Goal: Task Accomplishment & Management: Use online tool/utility

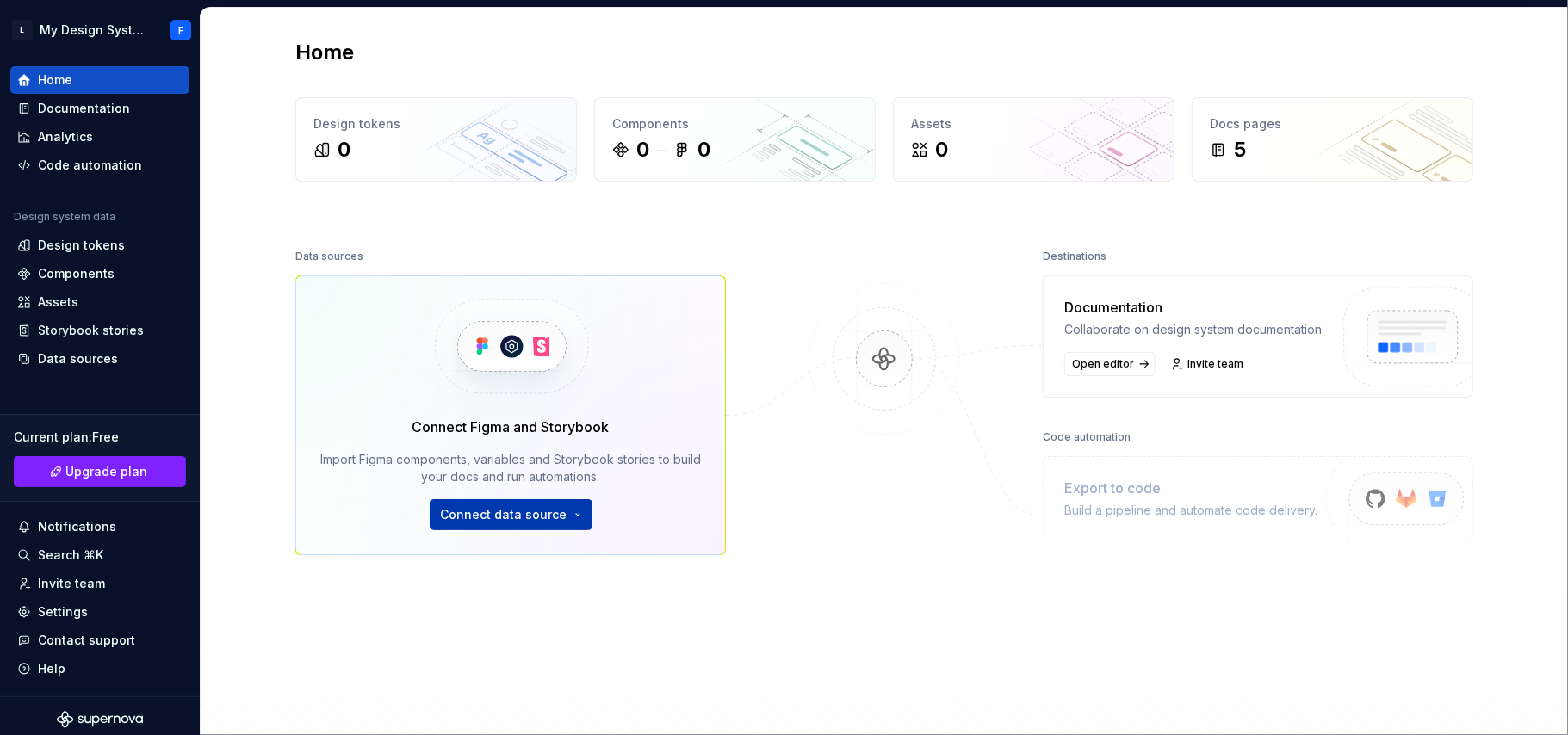
click at [566, 520] on html "L My Design System F Home Documentation Analytics Code automation Design system…" at bounding box center [784, 367] width 1568 height 735
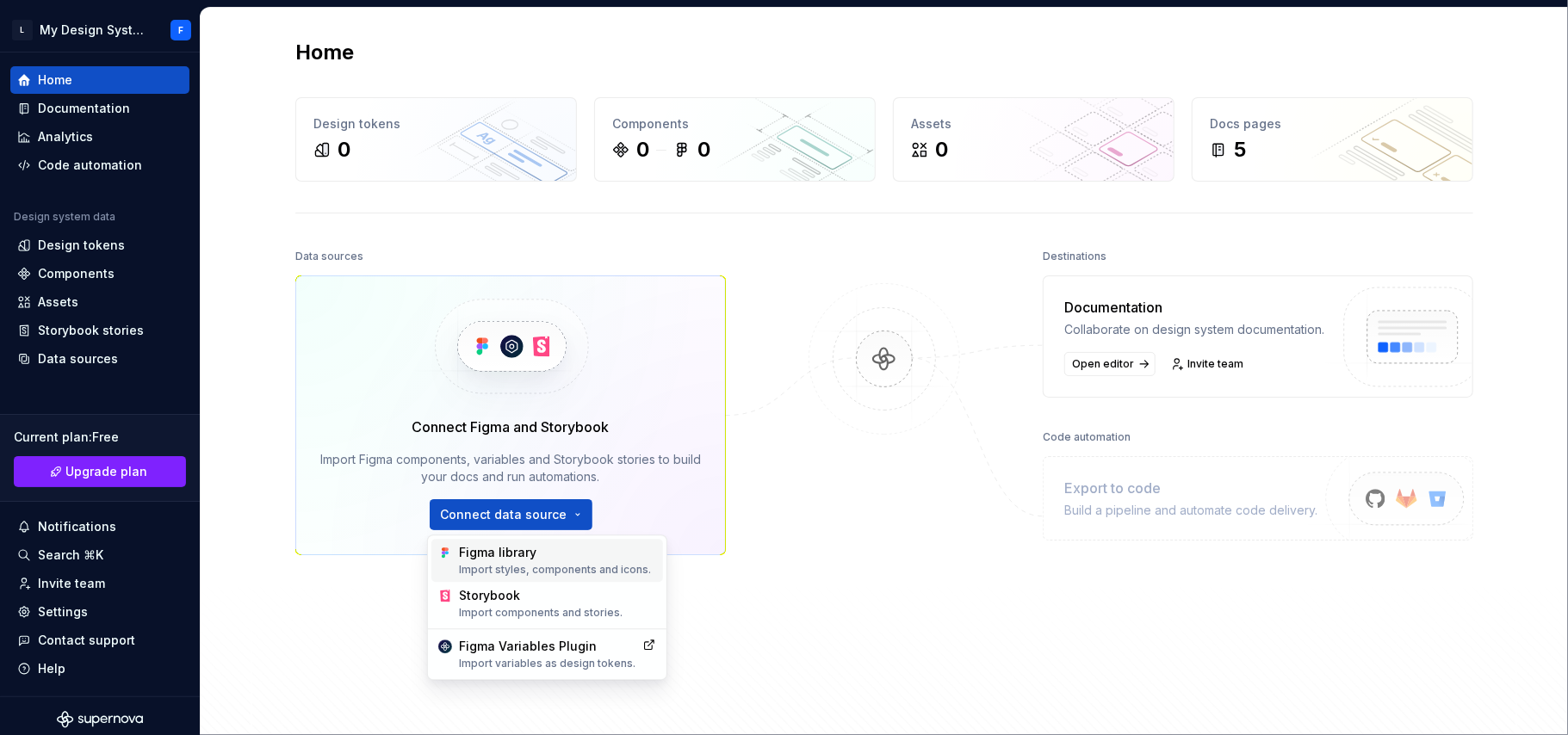
click at [559, 563] on div "Import styles, components and icons." at bounding box center [558, 569] width 198 height 14
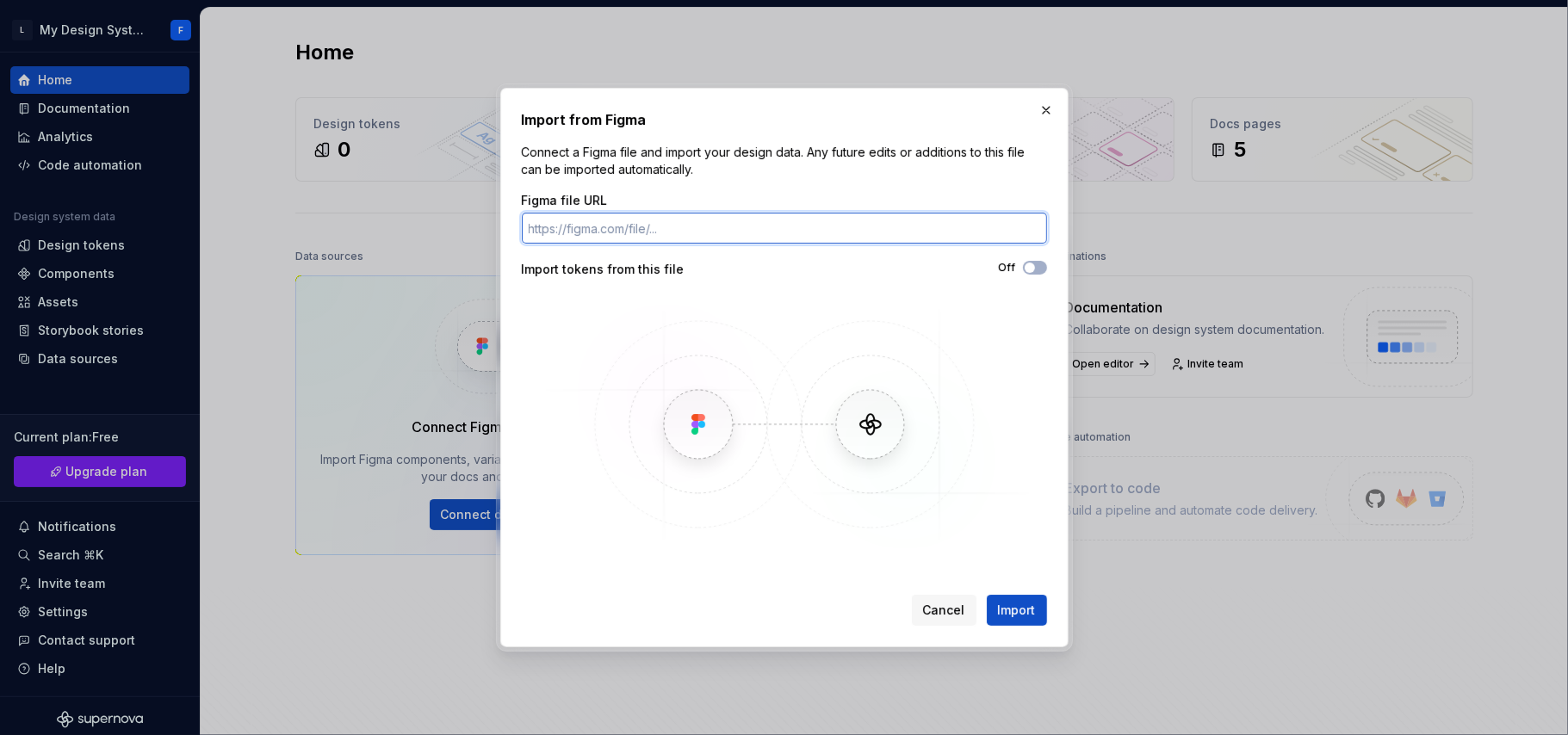
click at [692, 221] on input "Figma file URL" at bounding box center [784, 228] width 525 height 31
paste input "[URL][DOMAIN_NAME]"
click at [692, 221] on input "[URL][DOMAIN_NAME]" at bounding box center [784, 228] width 525 height 31
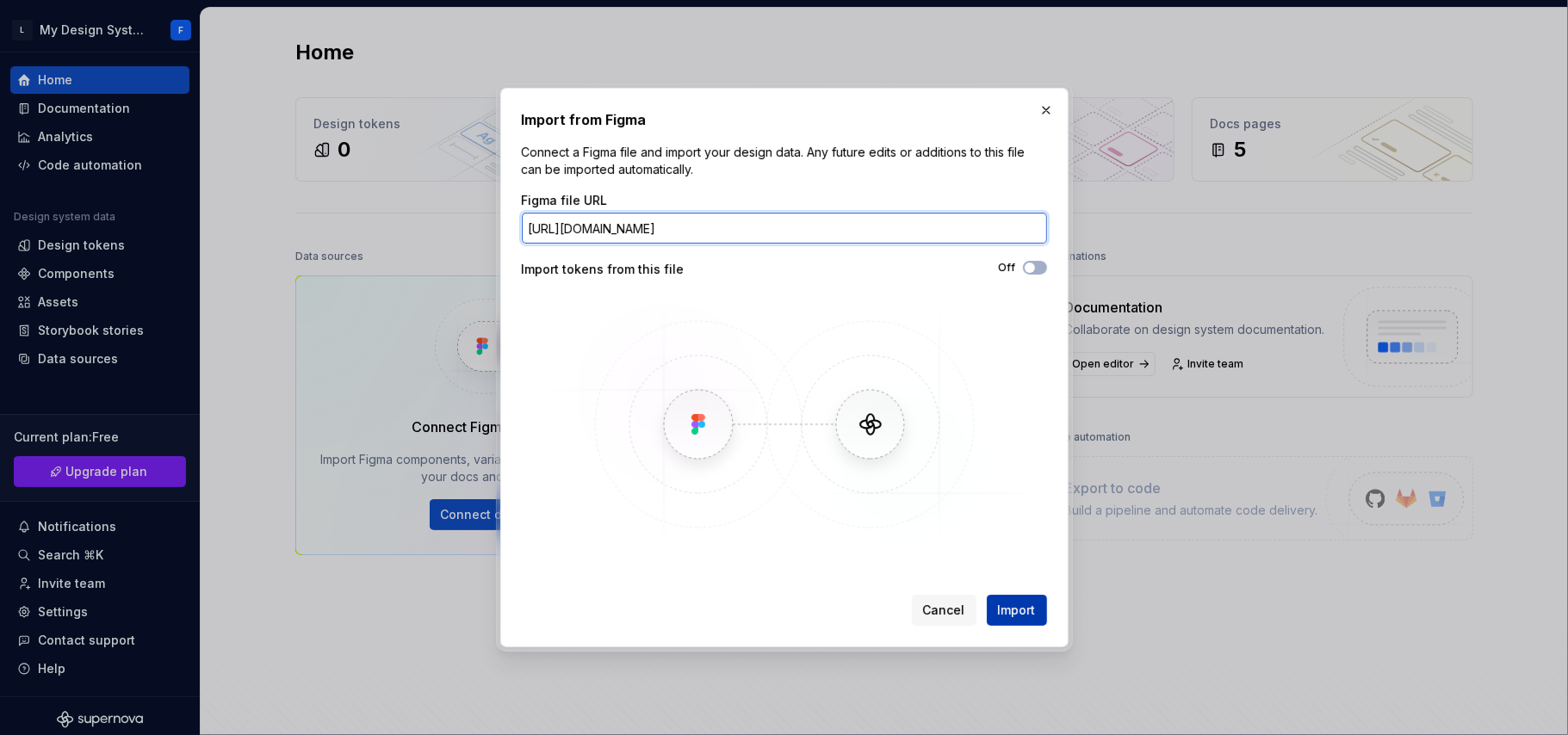
type input "[URL][DOMAIN_NAME]"
click at [1010, 611] on span "Import" at bounding box center [1017, 610] width 38 height 17
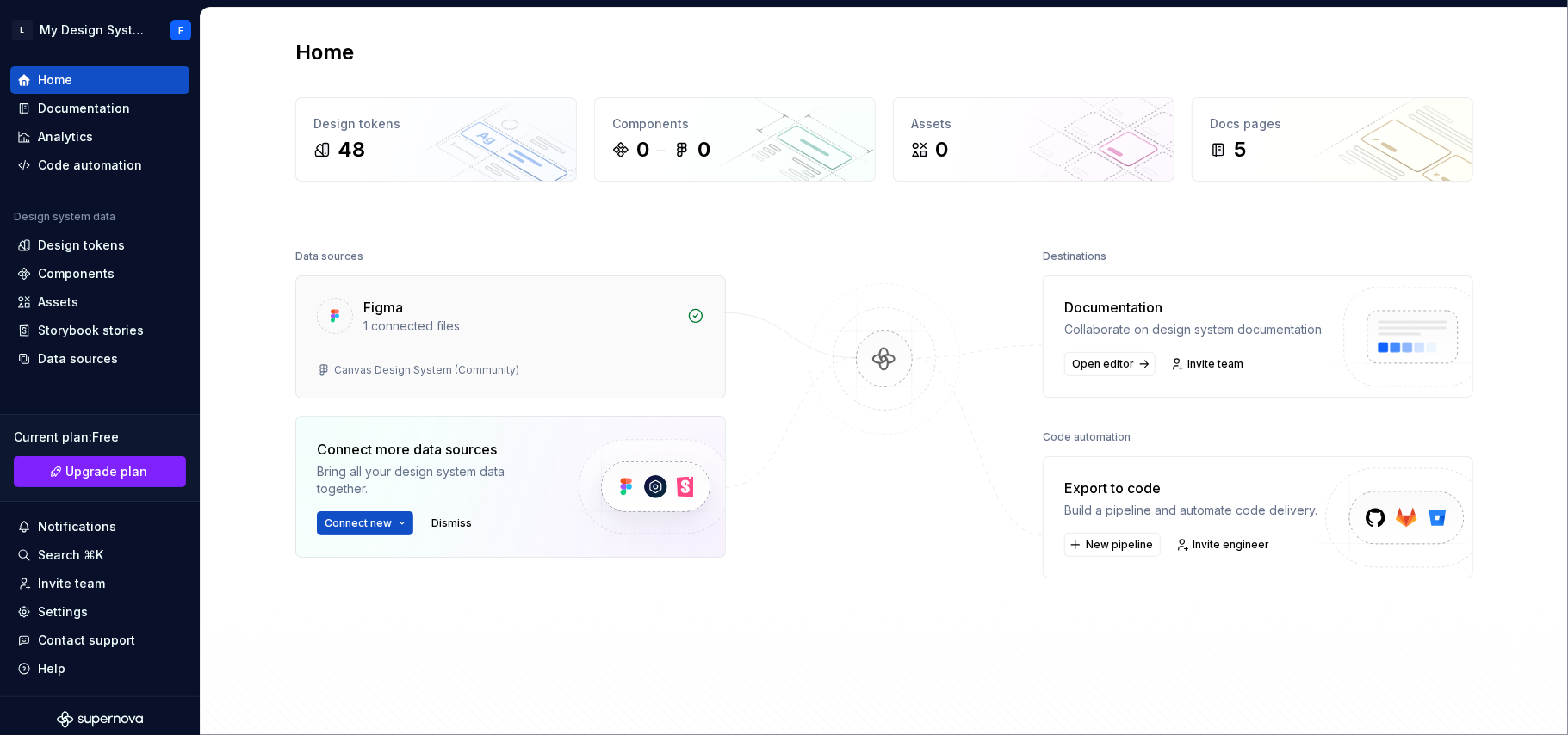
click at [591, 331] on div "1 connected files" at bounding box center [520, 326] width 313 height 17
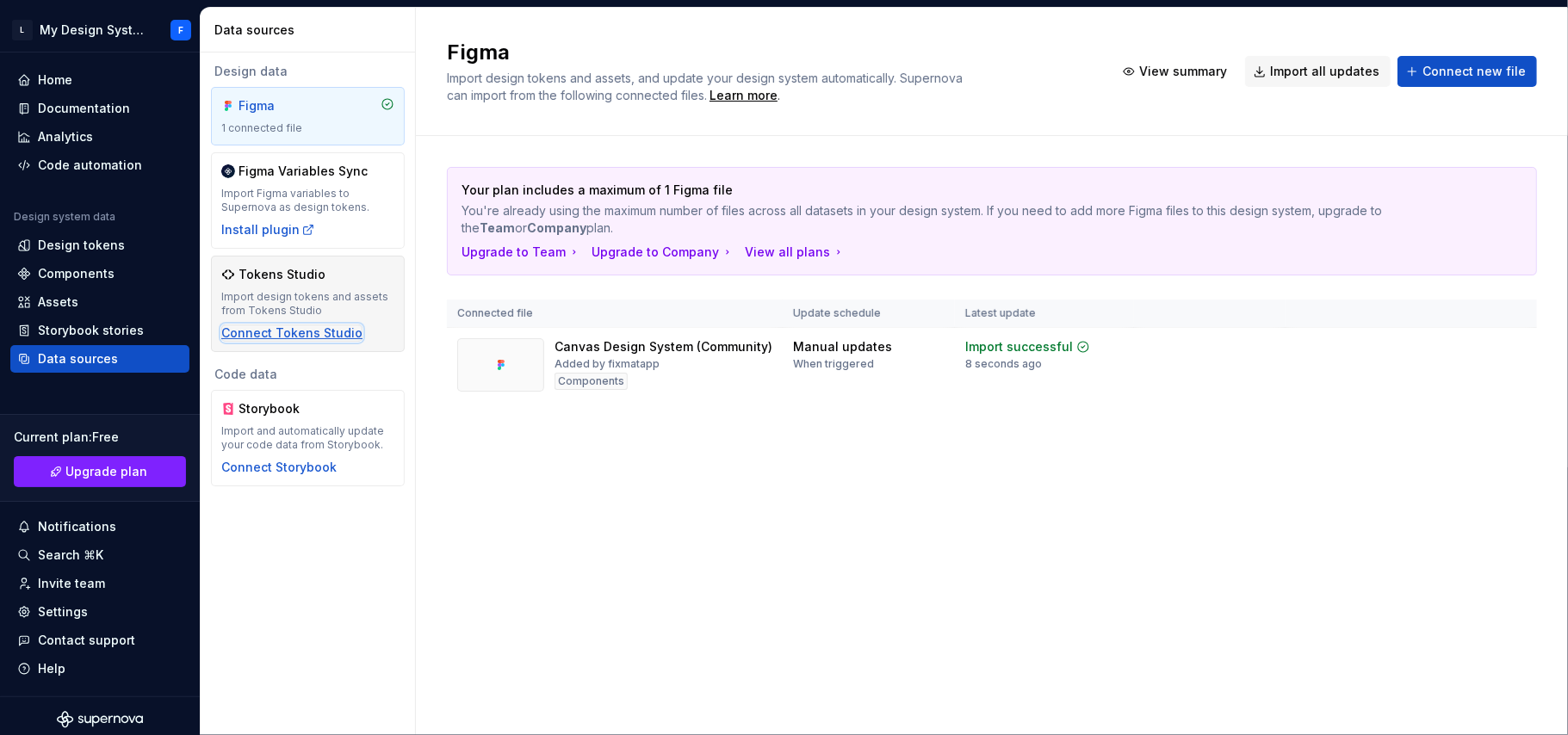
click at [327, 334] on div "Connect Tokens Studio" at bounding box center [291, 333] width 142 height 17
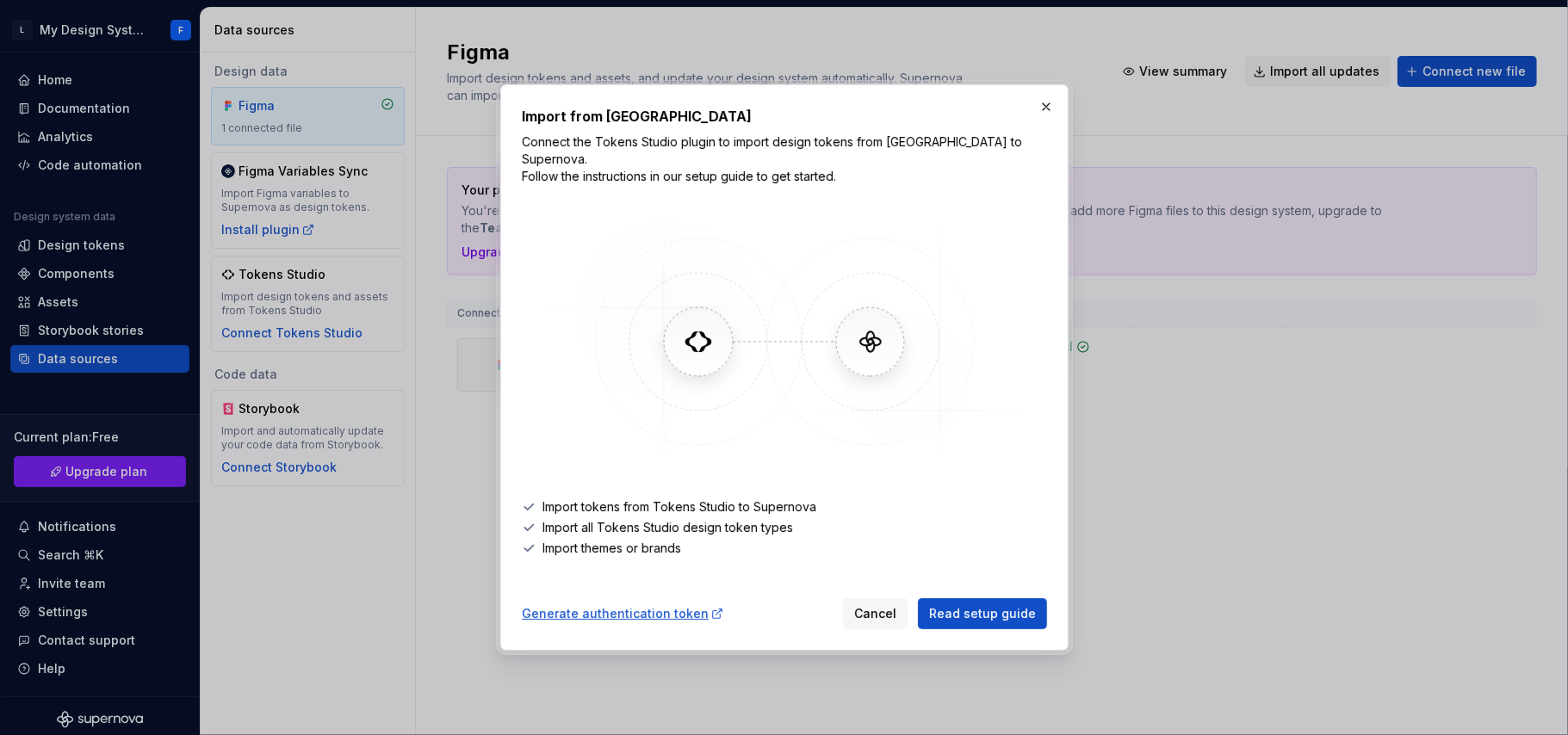
click at [1049, 128] on div "Import from Tokens Studio Connect the Tokens Studio plugin to import design tok…" at bounding box center [785, 368] width 568 height 566
click at [1045, 119] on button "button" at bounding box center [1046, 106] width 24 height 24
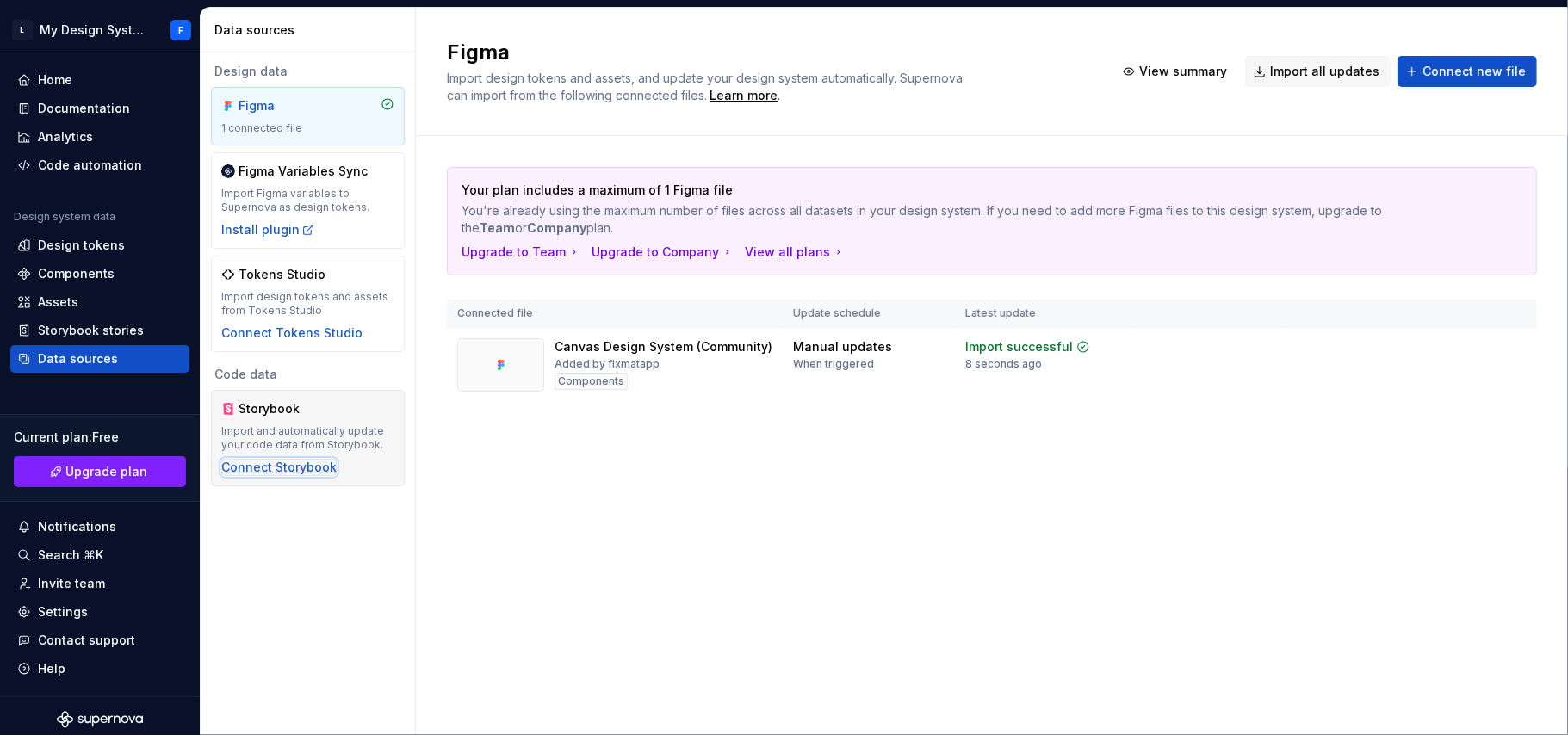
click at [263, 470] on div "Connect Storybook" at bounding box center [279, 467] width 115 height 17
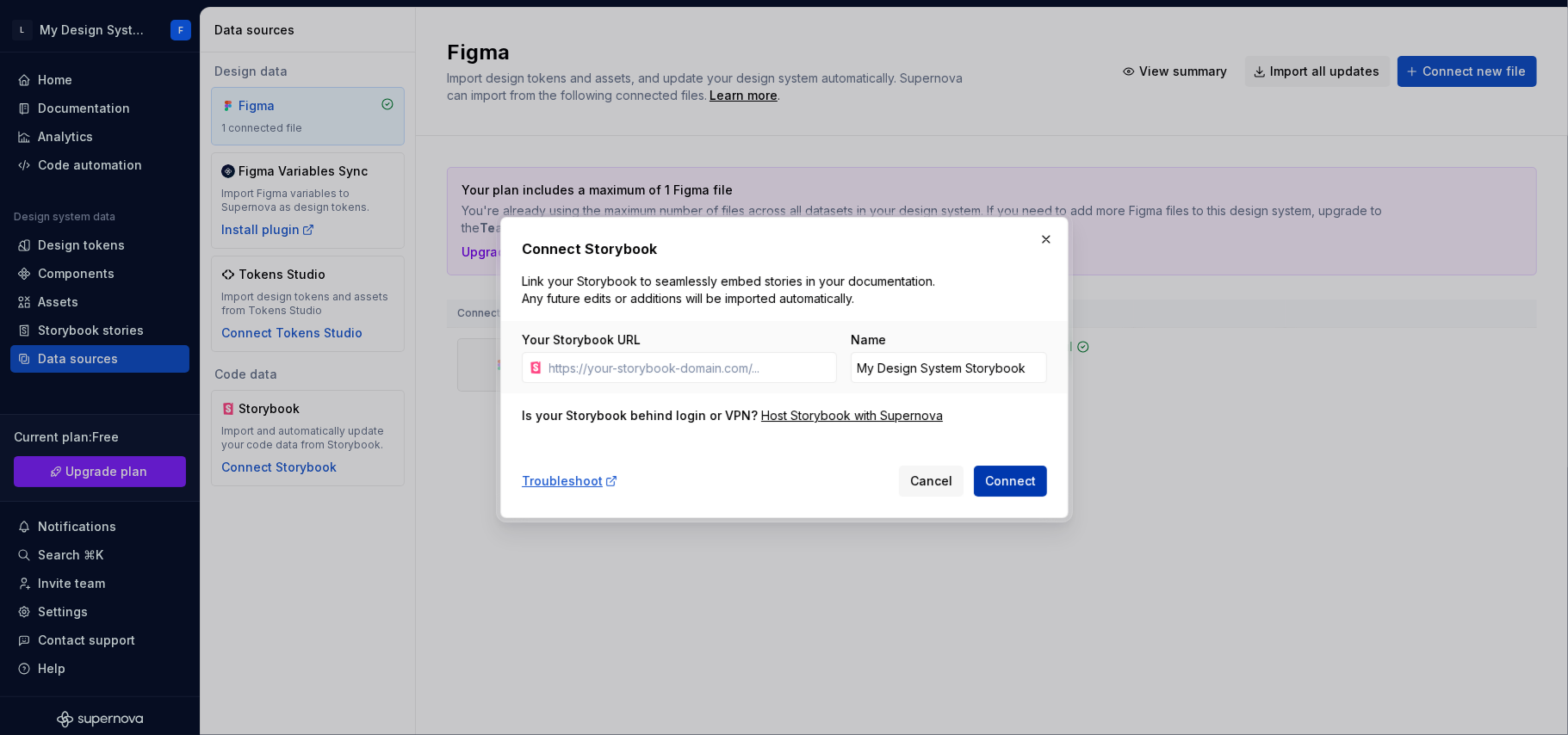
click at [997, 470] on button "Connect" at bounding box center [1010, 481] width 73 height 31
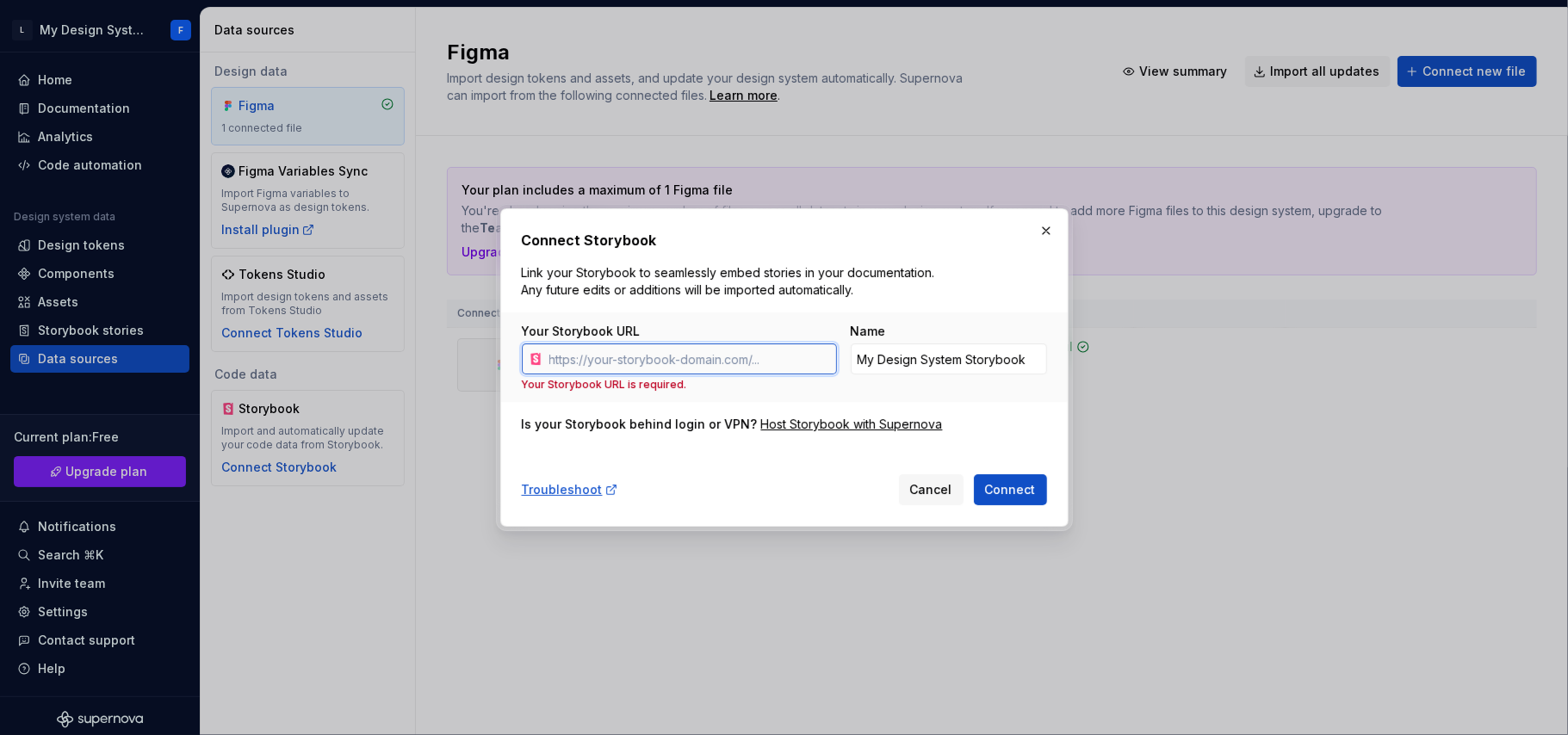
click at [770, 363] on input "Your Storybook URL" at bounding box center [689, 359] width 294 height 31
click at [1054, 228] on button "button" at bounding box center [1046, 230] width 24 height 24
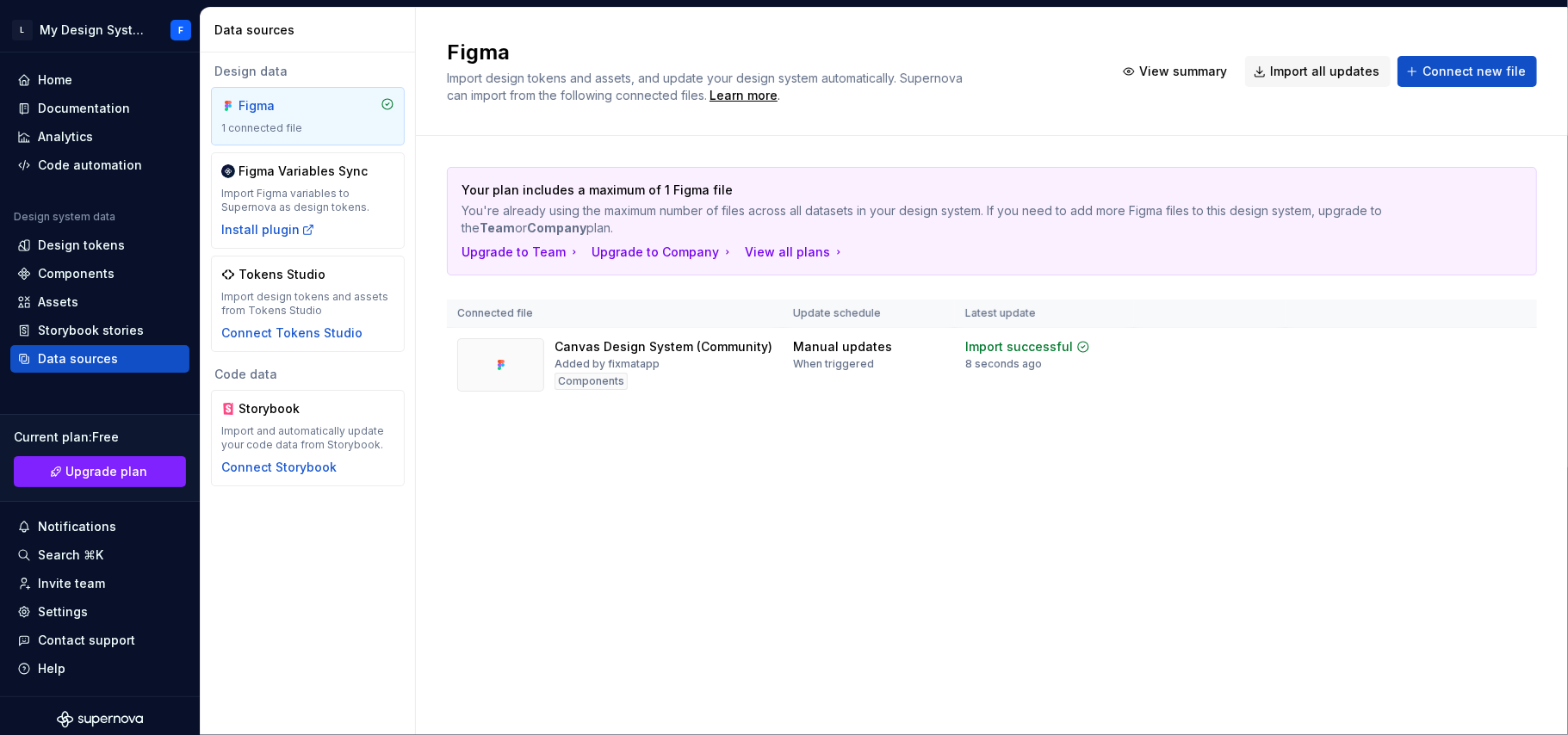
click at [291, 110] on div "Figma" at bounding box center [280, 106] width 83 height 17
click at [291, 108] on div "Figma" at bounding box center [280, 106] width 83 height 17
click at [822, 355] on div "Manual updates When triggered" at bounding box center [843, 354] width 99 height 32
click at [515, 369] on div at bounding box center [501, 364] width 87 height 53
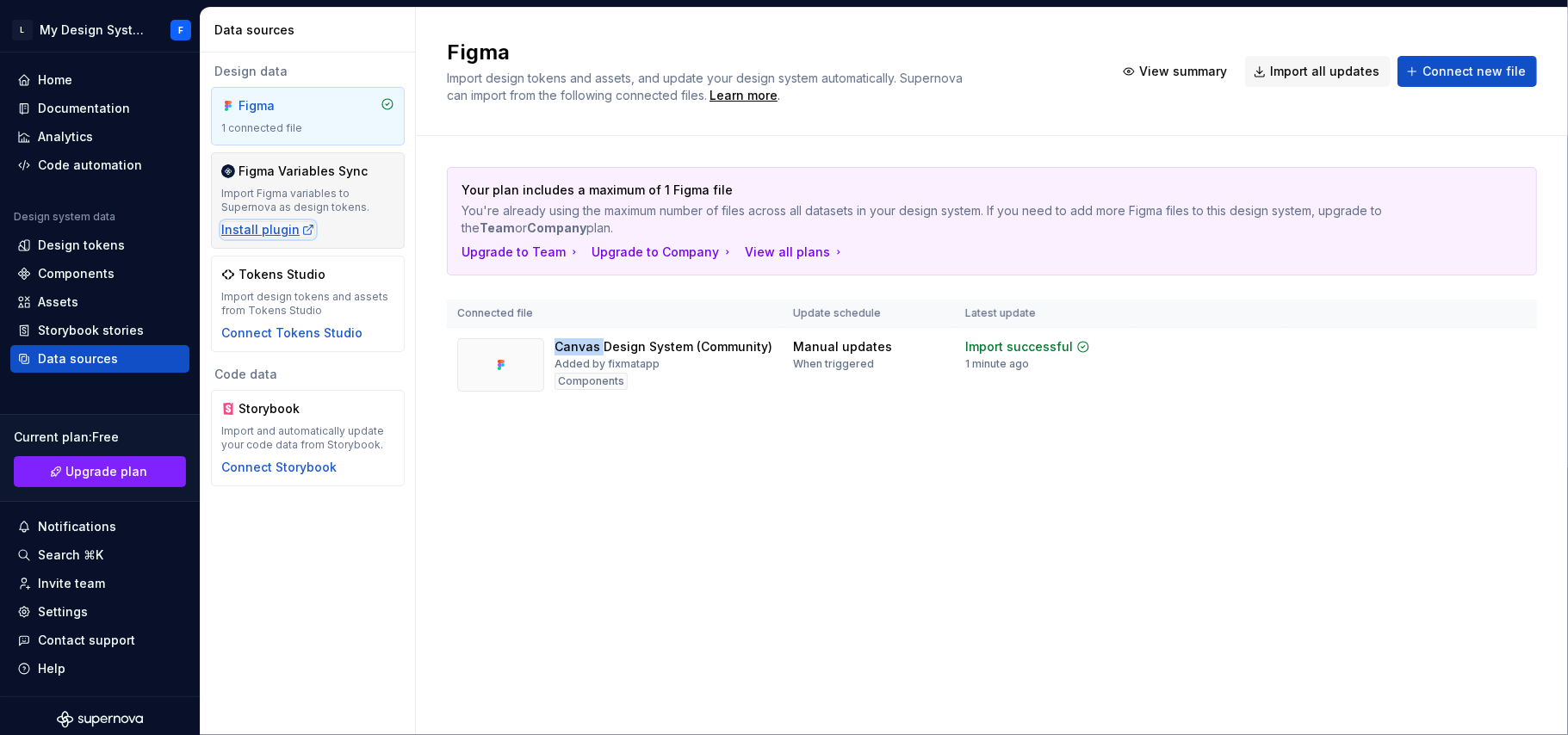
click at [301, 234] on icon "button" at bounding box center [308, 229] width 14 height 14
